Goal: Information Seeking & Learning: Learn about a topic

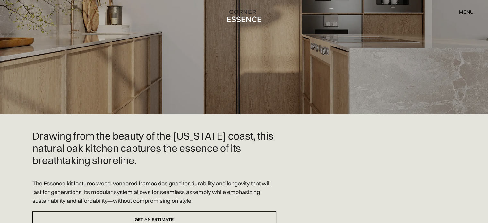
scroll to position [171, 0]
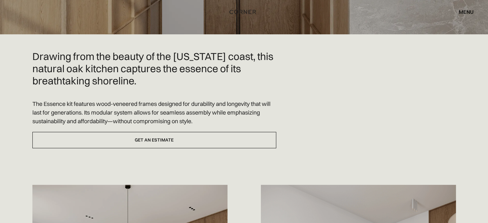
click at [110, 61] on h2 "Drawing from the beauty of the [US_STATE] coast, this natural oak kitchen captu…" at bounding box center [154, 68] width 244 height 36
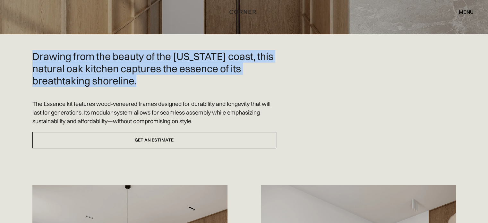
click at [110, 61] on h2 "Drawing from the beauty of the [US_STATE] coast, this natural oak kitchen captu…" at bounding box center [154, 68] width 244 height 36
copy h2 "Drawing from the beauty of the [US_STATE] coast, this natural oak kitchen captu…"
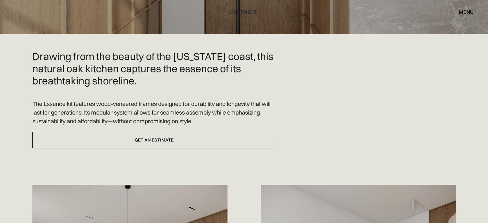
click at [140, 107] on p "The Essence kit features wood-veneered frames designed for durability and longe…" at bounding box center [154, 112] width 244 height 26
click at [140, 105] on p "The Essence kit features wood-veneered frames designed for durability and longe…" at bounding box center [154, 112] width 244 height 26
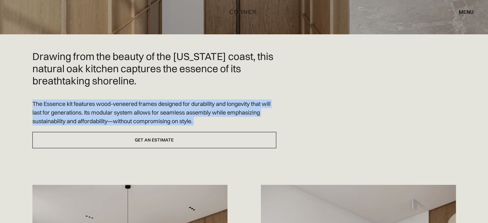
click at [140, 105] on p "The Essence kit features wood-veneered frames designed for durability and longe…" at bounding box center [154, 112] width 244 height 26
copy div "The Essence kit features wood-veneered frames designed for durability and longe…"
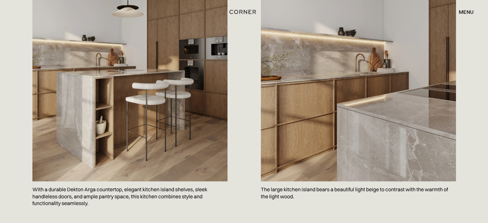
scroll to position [470, 0]
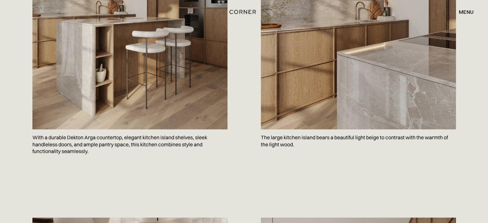
click at [107, 129] on p "With a durable Dekton Arga countertop, elegant kitchen island shelves, sleek ha…" at bounding box center [129, 144] width 195 height 30
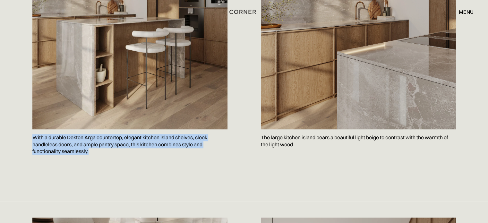
click at [107, 129] on p "With a durable Dekton Arga countertop, elegant kitchen island shelves, sleek ha…" at bounding box center [129, 144] width 195 height 30
copy p "With a durable Dekton Arga countertop, elegant kitchen island shelves, sleek ha…"
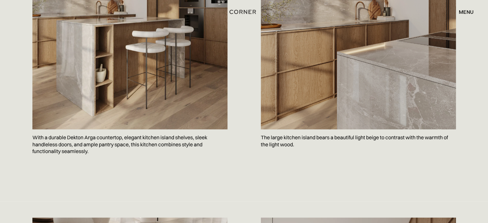
click at [283, 129] on p "The large kitchen island bears a beautiful light beige to contrast with the war…" at bounding box center [358, 140] width 195 height 23
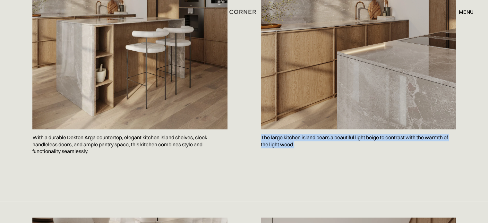
click at [283, 129] on p "The large kitchen island bears a beautiful light beige to contrast with the war…" at bounding box center [358, 140] width 195 height 23
copy body "The large kitchen island bears a beautiful light beige to contrast with the war…"
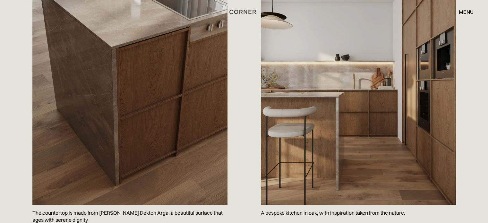
scroll to position [770, 0]
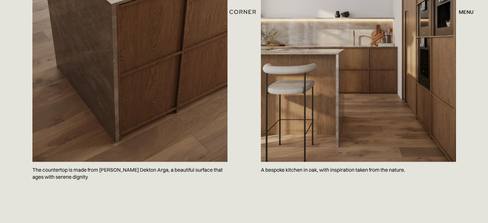
click at [63, 162] on p "The countertop is made from [PERSON_NAME] Dekton Arga, a beautiful surface that…" at bounding box center [129, 173] width 195 height 23
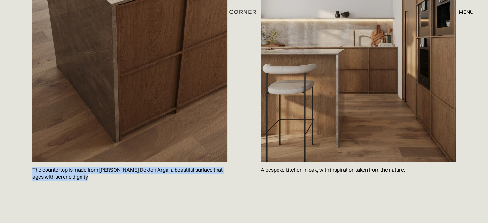
click at [63, 162] on p "The countertop is made from [PERSON_NAME] Dekton Arga, a beautiful surface that…" at bounding box center [129, 173] width 195 height 23
copy p "The countertop is made from [PERSON_NAME] Dekton Arga, a beautiful surface that…"
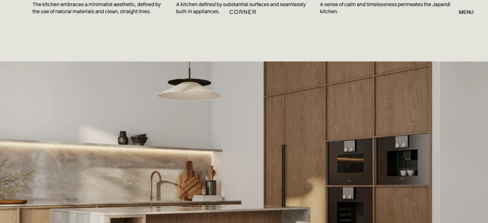
scroll to position [1155, 0]
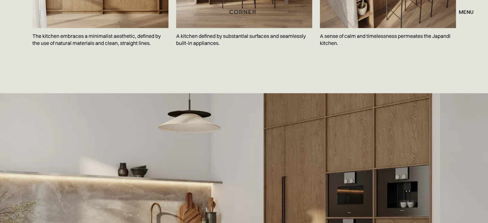
click at [103, 28] on p "The kitchen embraces a minimalist aesthetic, defined by the use of natural mate…" at bounding box center [100, 39] width 136 height 23
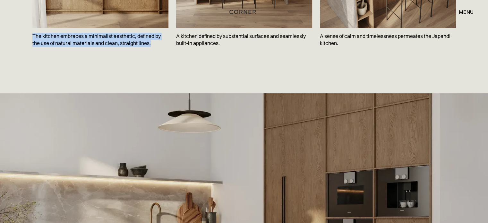
click at [103, 28] on p "The kitchen embraces a minimalist aesthetic, defined by the use of natural mate…" at bounding box center [100, 39] width 136 height 23
copy p "The kitchen embraces a minimalist aesthetic, defined by the use of natural mate…"
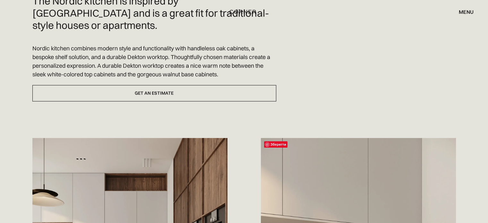
scroll to position [428, 0]
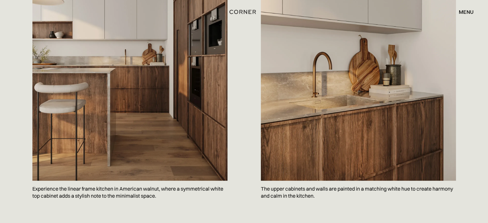
click at [92, 181] on p "Experience the linear frame kitchen in American walnut, where a symmetrical whi…" at bounding box center [129, 192] width 195 height 23
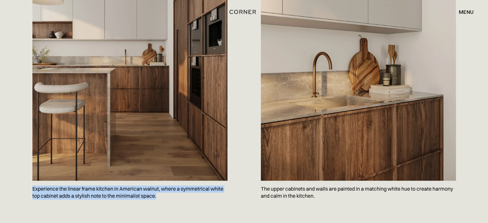
click at [92, 181] on p "Experience the linear frame kitchen in American walnut, where a symmetrical whi…" at bounding box center [129, 192] width 195 height 23
copy p "Experience the linear frame kitchen in American walnut, where a symmetrical whi…"
